Goal: Register for event/course

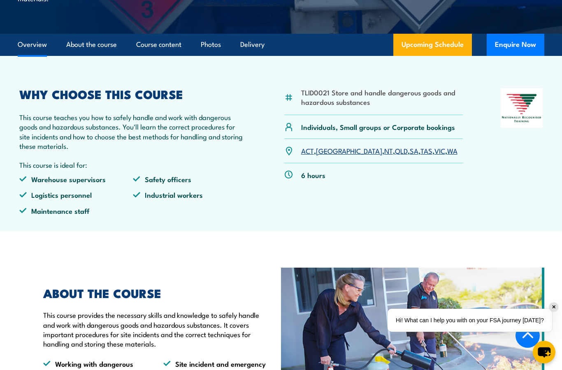
scroll to position [215, 0]
click at [395, 156] on link "QLD" at bounding box center [401, 151] width 13 height 10
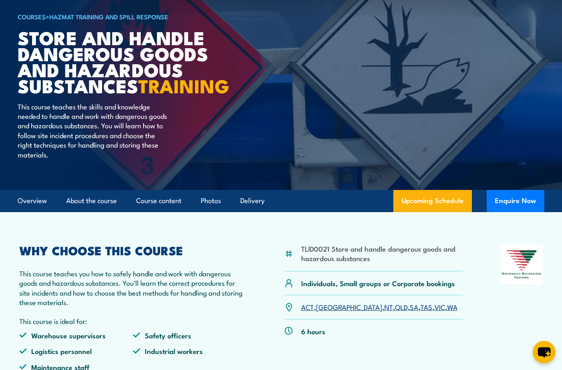
scroll to position [59, 0]
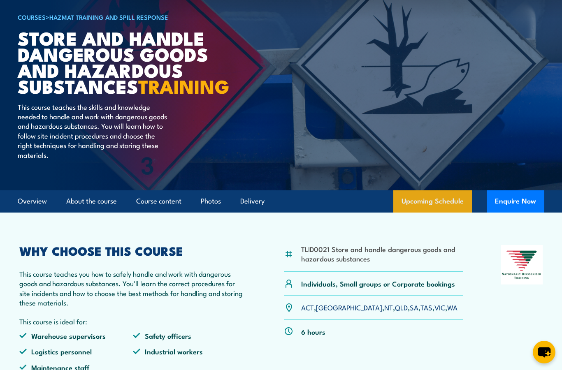
click at [433, 213] on link "Upcoming Schedule" at bounding box center [432, 201] width 79 height 22
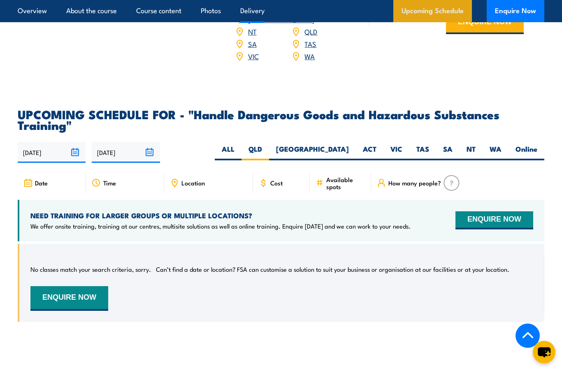
scroll to position [1233, 0]
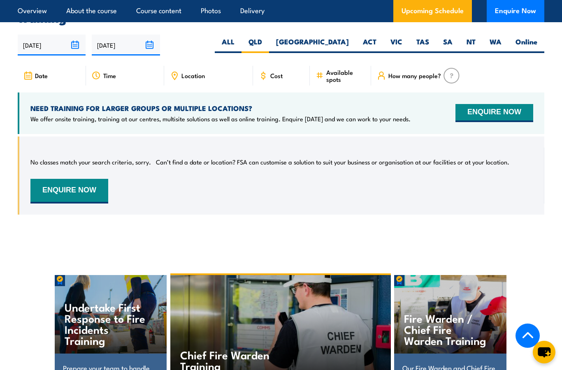
click at [194, 78] on span "Location" at bounding box center [192, 75] width 23 height 7
click at [241, 46] on label "ALL" at bounding box center [228, 45] width 27 height 16
click at [240, 42] on input "ALL" at bounding box center [236, 39] width 5 height 5
radio input "true"
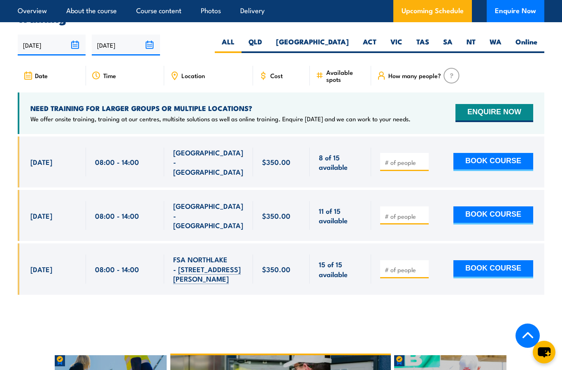
click at [205, 255] on span "FSA NORTHLAKE - 128 Farrington Rd" at bounding box center [208, 269] width 71 height 29
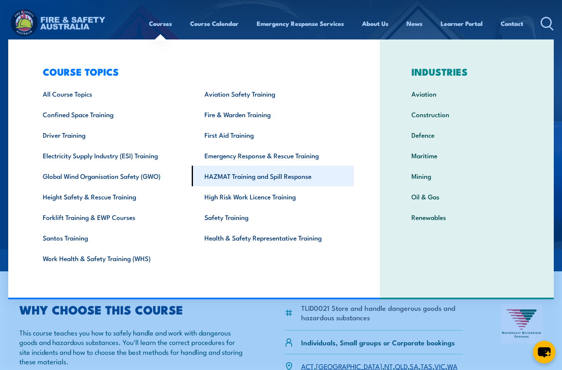
click at [307, 182] on link "HAZMAT Training and Spill Response" at bounding box center [273, 176] width 162 height 21
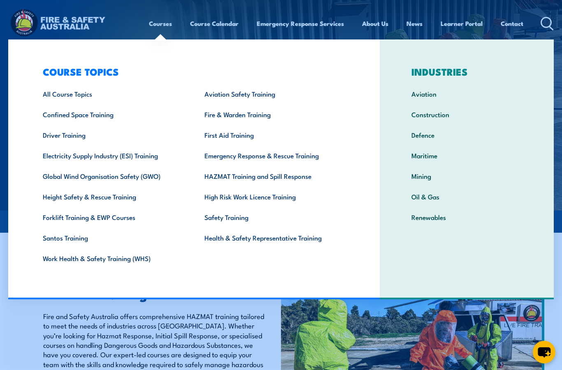
click at [116, 7] on header "Courses Course Calendar Emergency Response Services Services Overview Emergency…" at bounding box center [281, 24] width 562 height 48
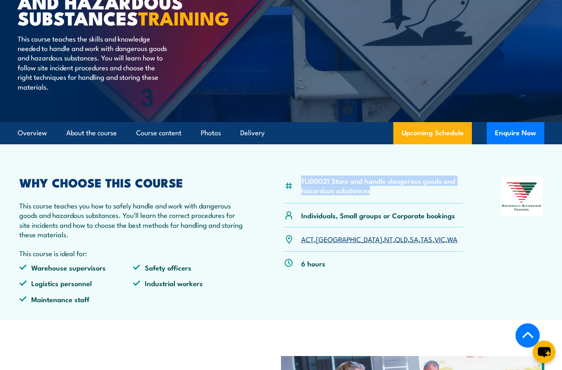
scroll to position [160, 0]
